Goal: Information Seeking & Learning: Learn about a topic

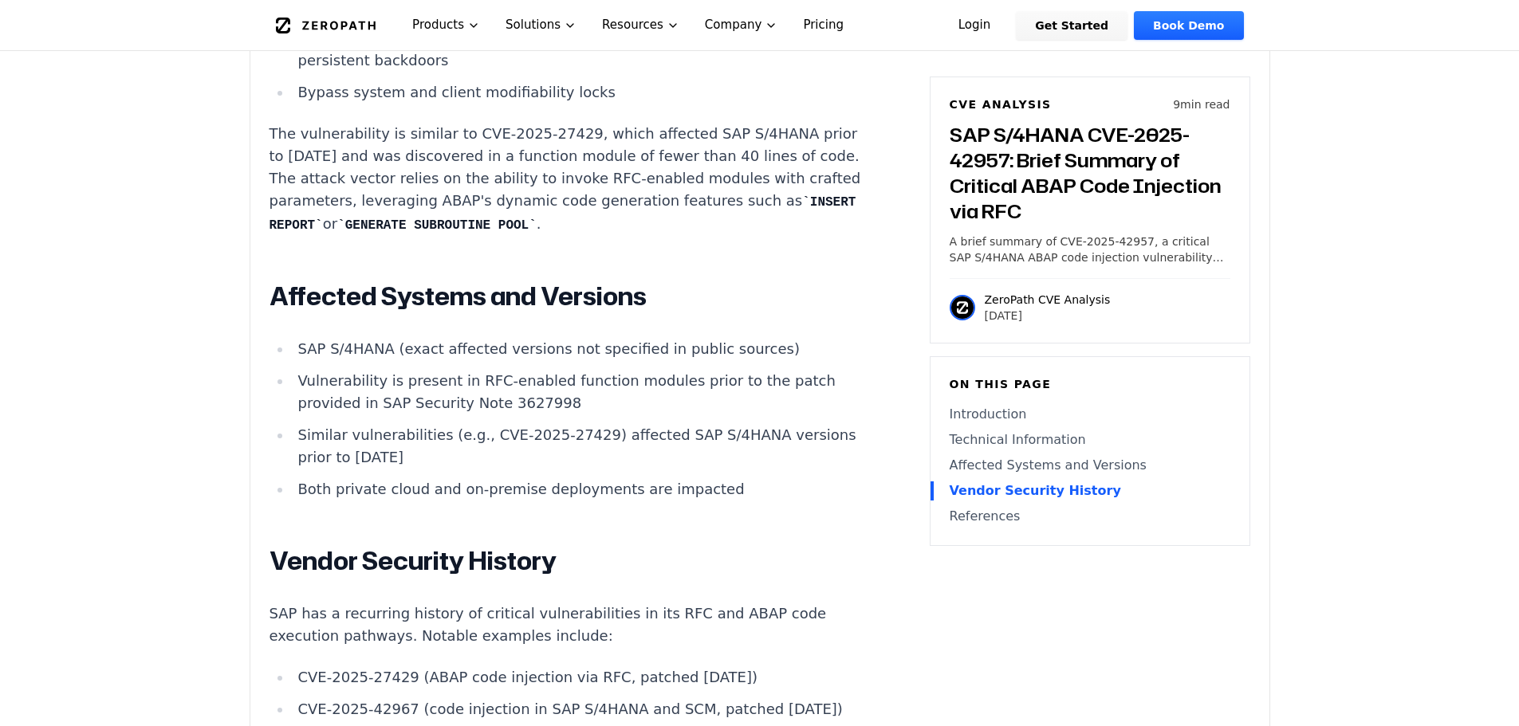
scroll to position [1834, 0]
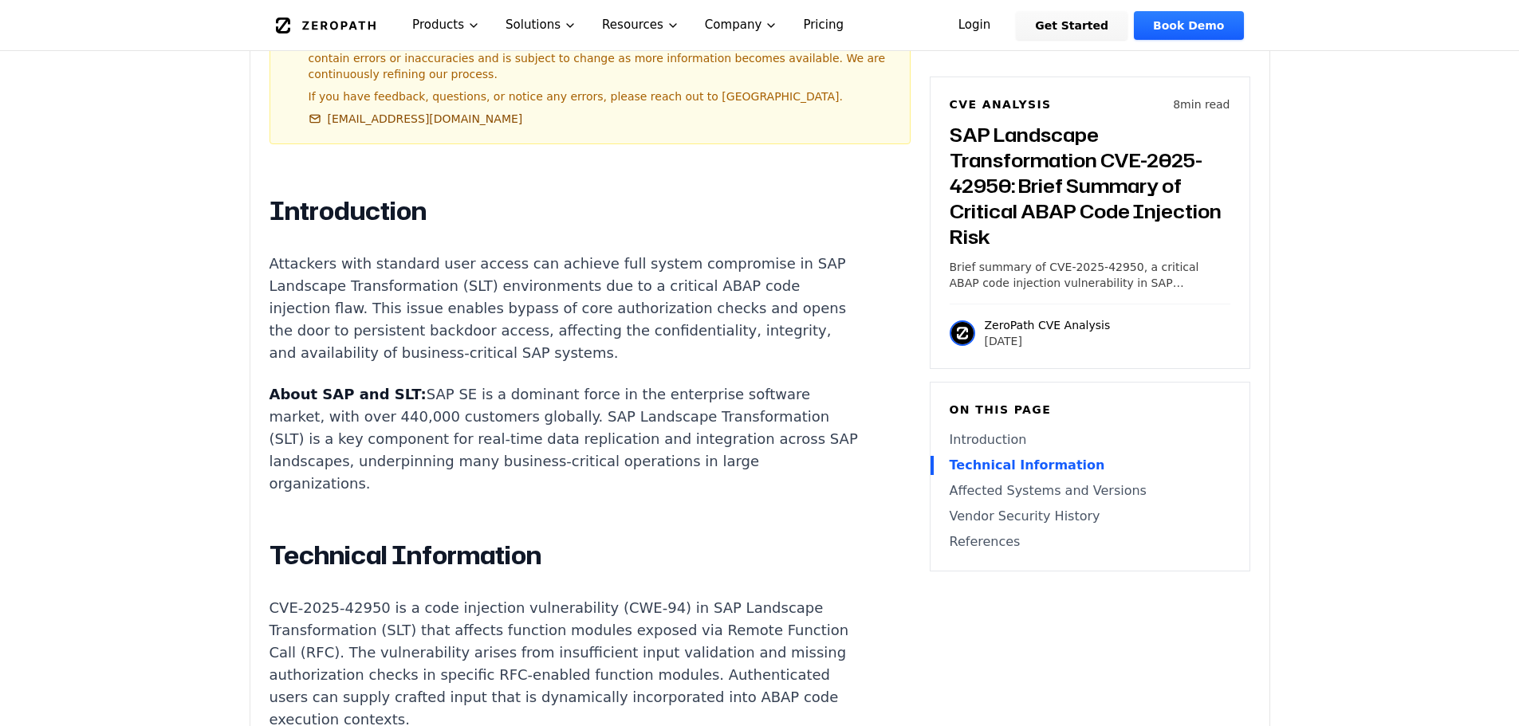
scroll to position [957, 0]
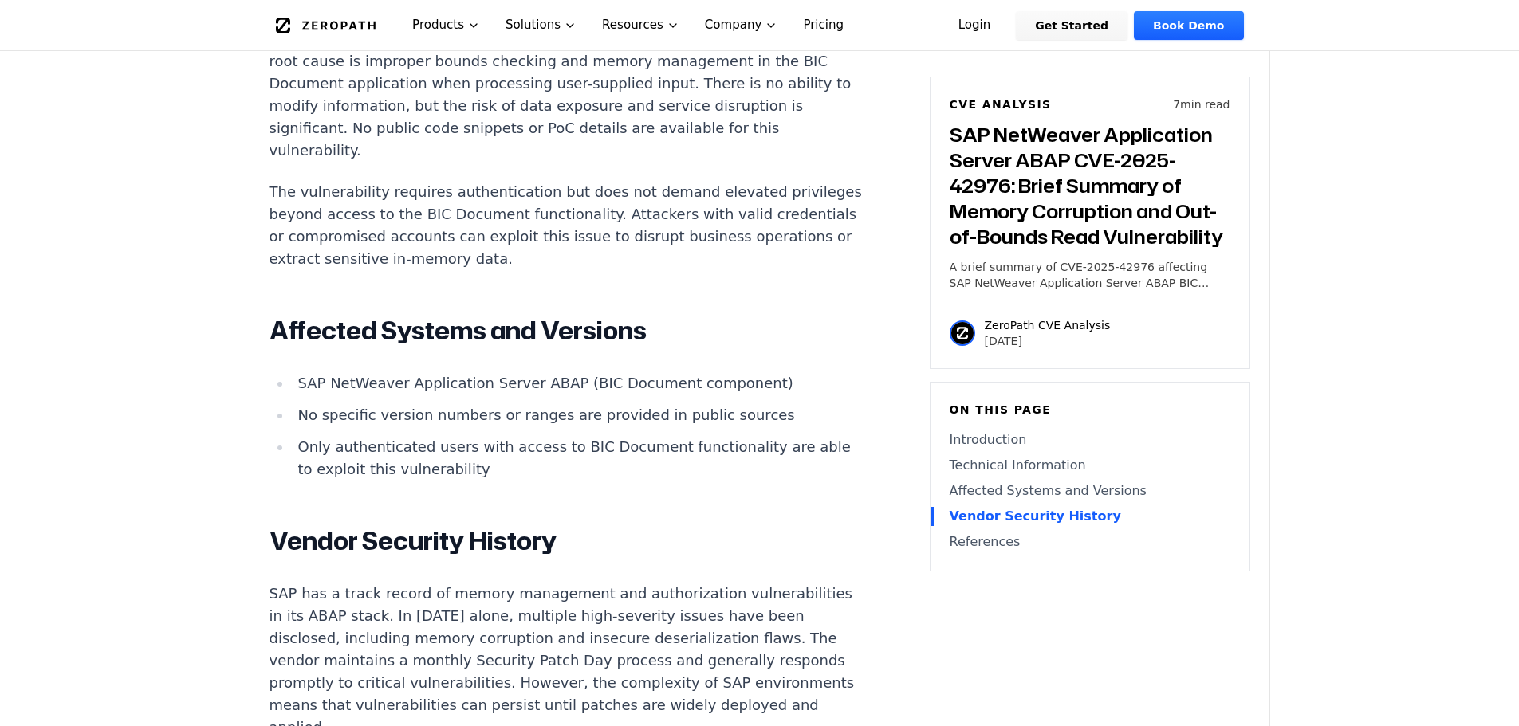
scroll to position [2073, 0]
